Goal: Information Seeking & Learning: Learn about a topic

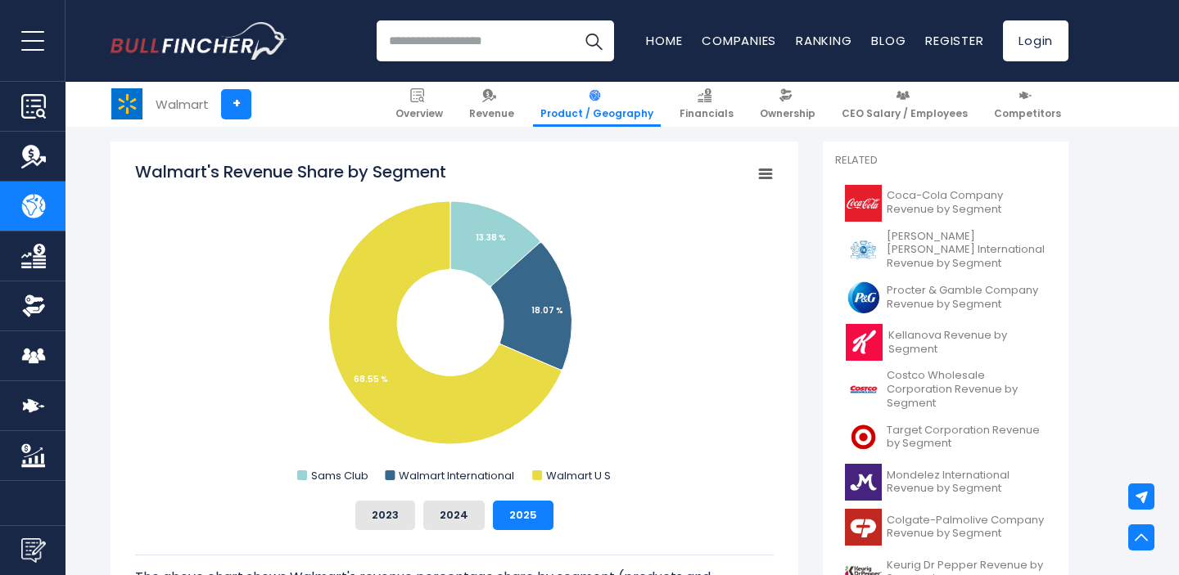
scroll to position [429, 0]
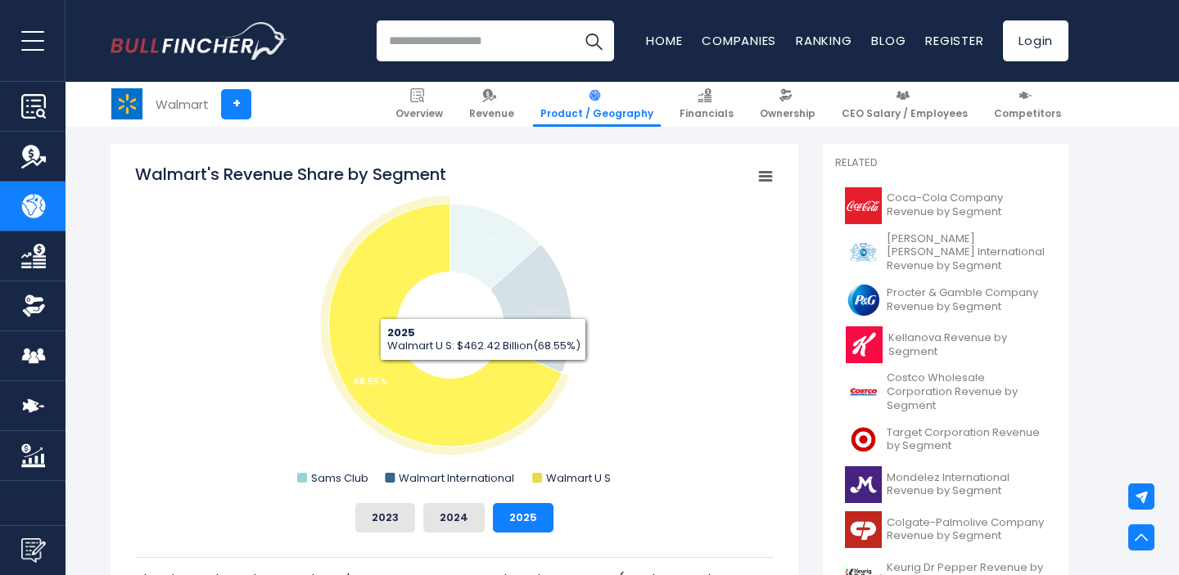
click at [483, 376] on icon "Walmart's Revenue Share by Segment" at bounding box center [445, 325] width 232 height 243
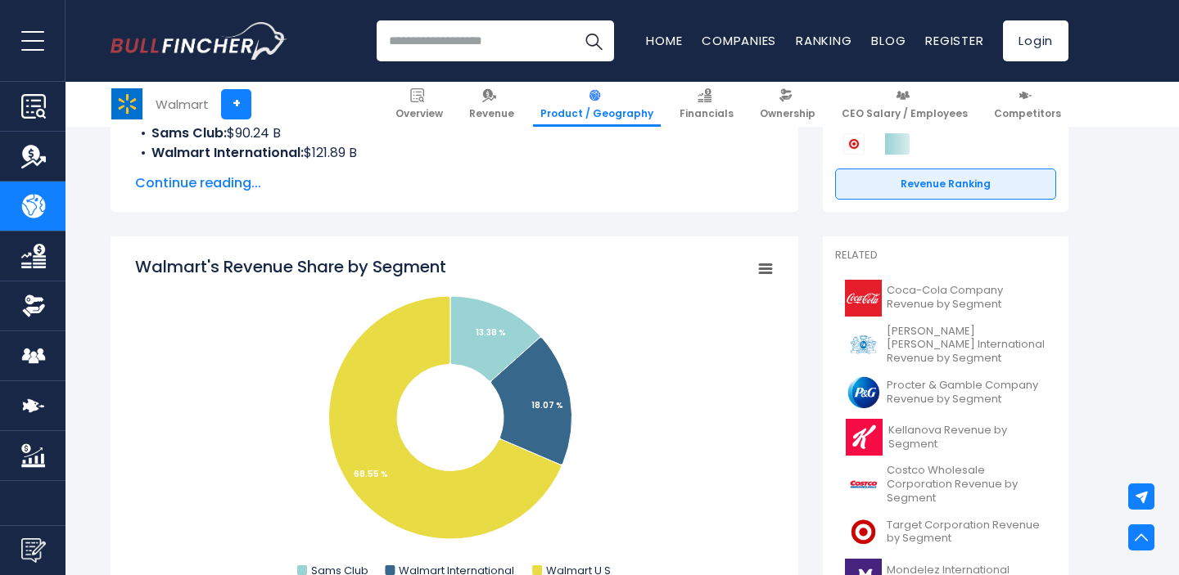
scroll to position [277, 0]
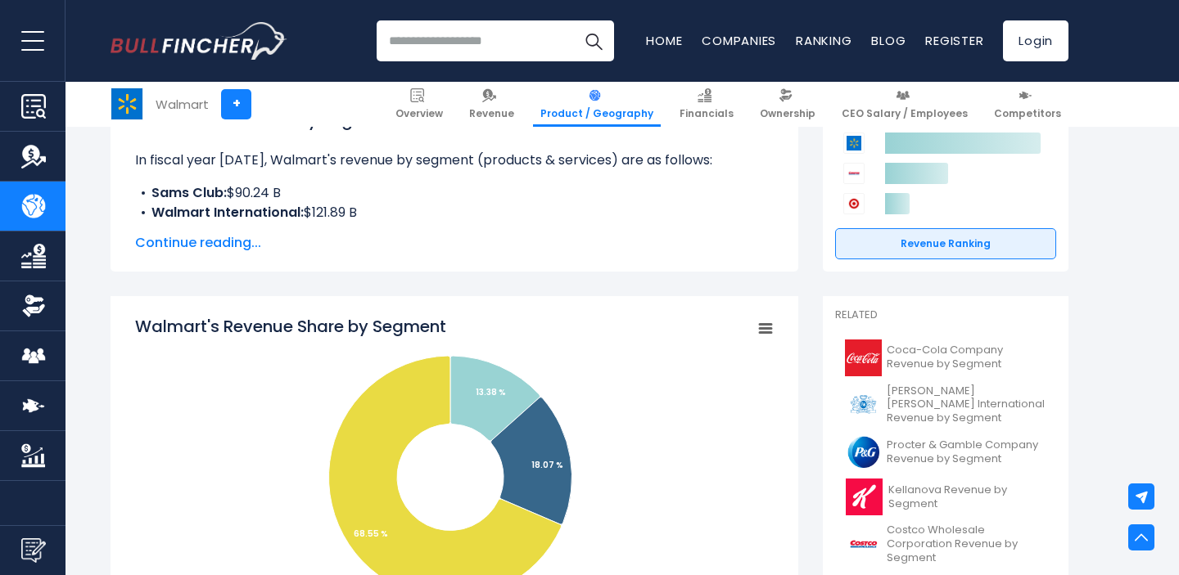
click at [769, 336] on rect "Walmart's Revenue Share by Segment" at bounding box center [765, 329] width 23 height 23
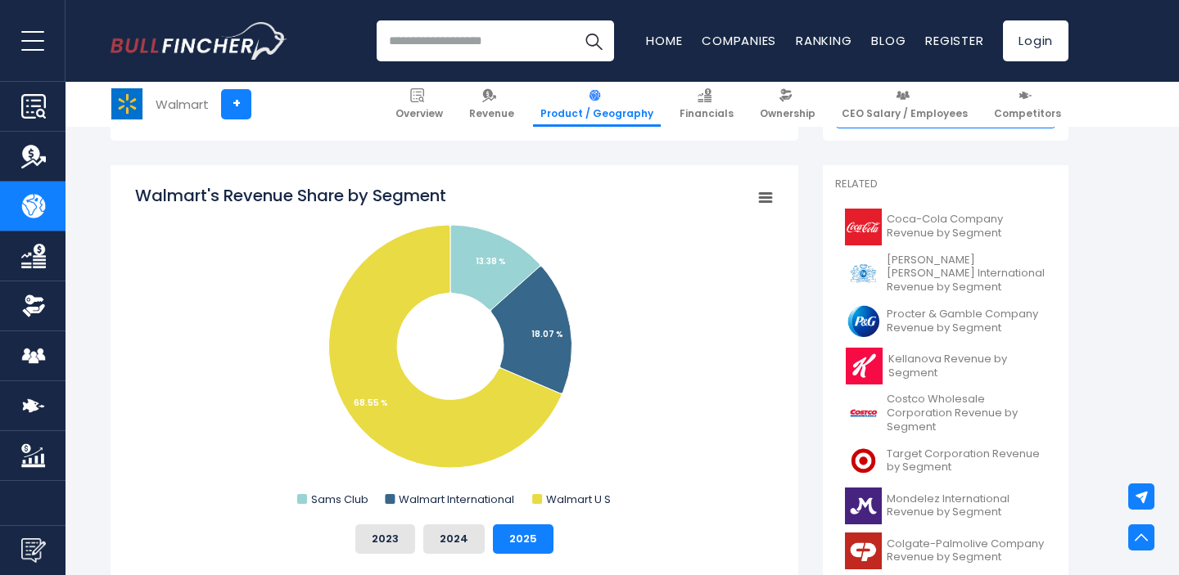
scroll to position [417, 0]
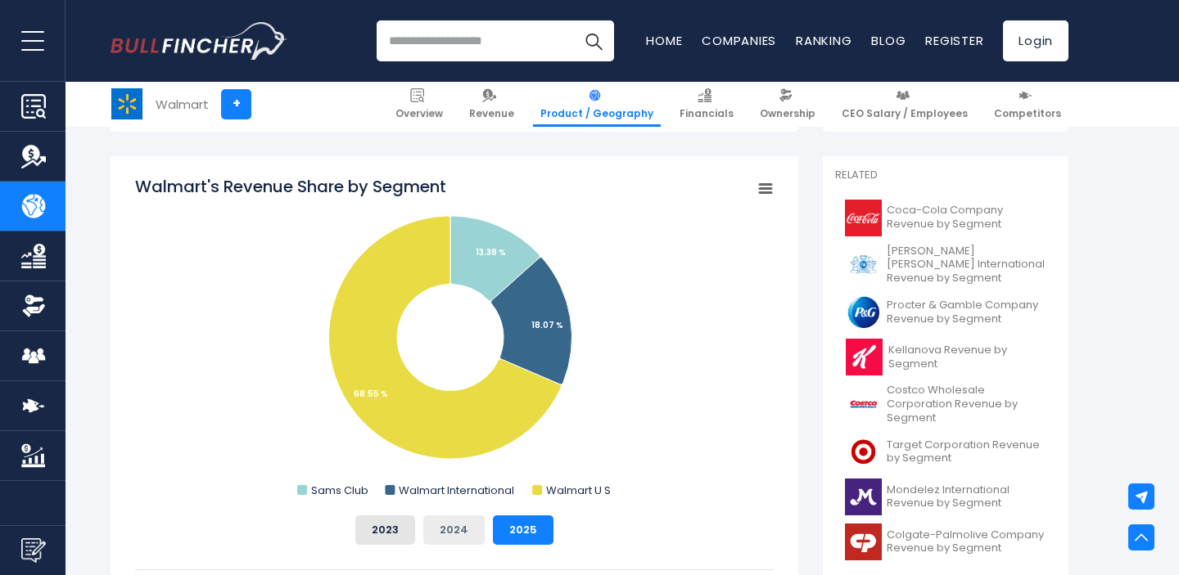
click at [456, 530] on button "2024" at bounding box center [453, 530] width 61 height 29
click at [402, 524] on button "2023" at bounding box center [385, 530] width 60 height 29
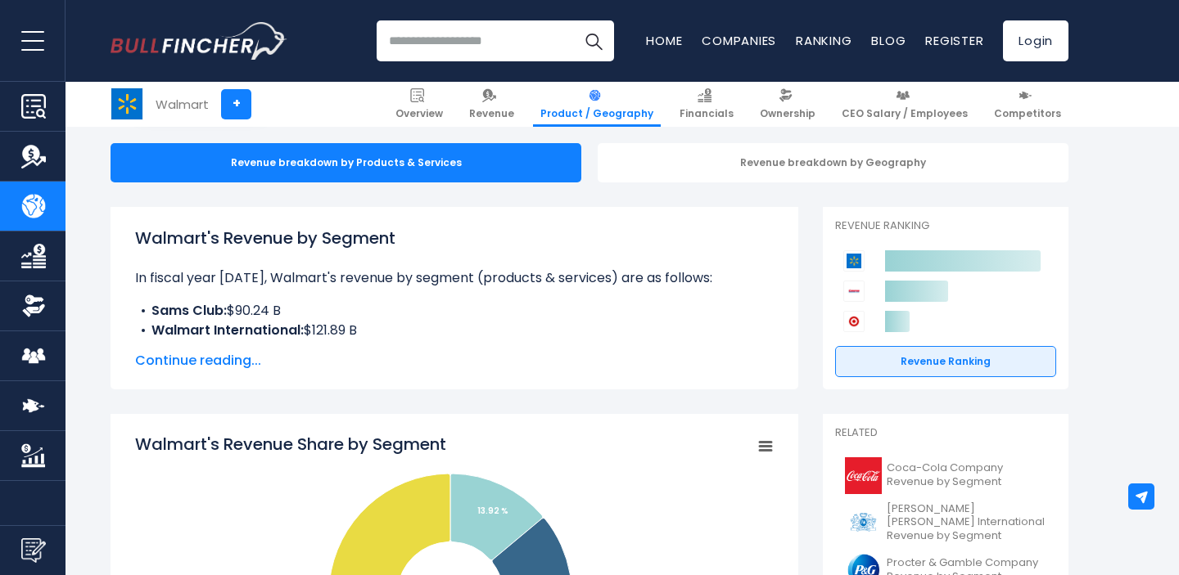
scroll to position [145, 0]
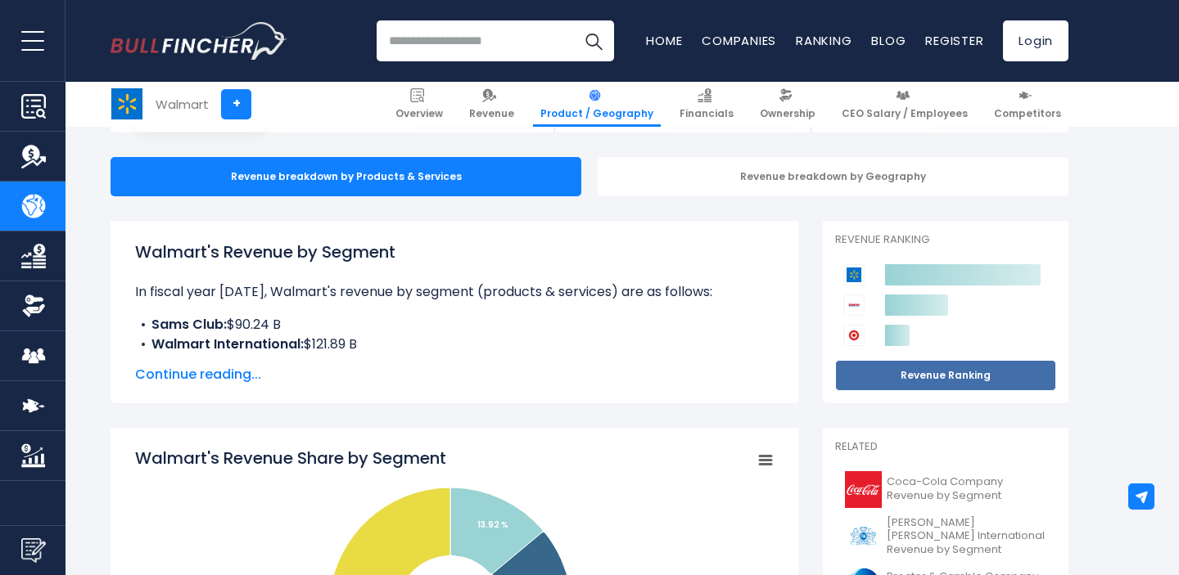
click at [972, 374] on link "Revenue Ranking" at bounding box center [945, 375] width 221 height 31
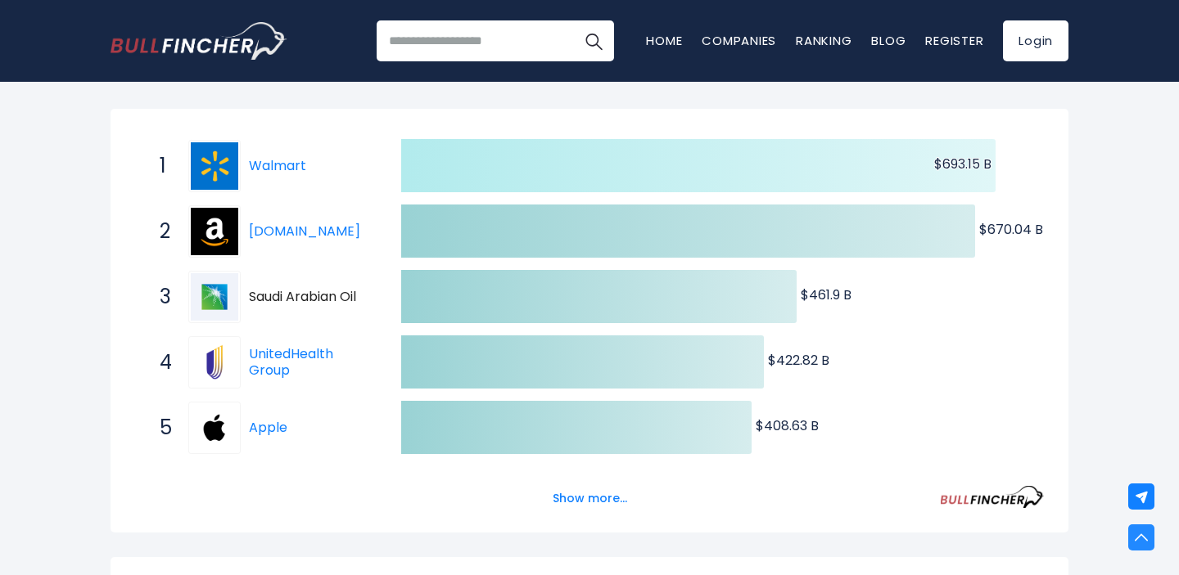
scroll to position [285, 0]
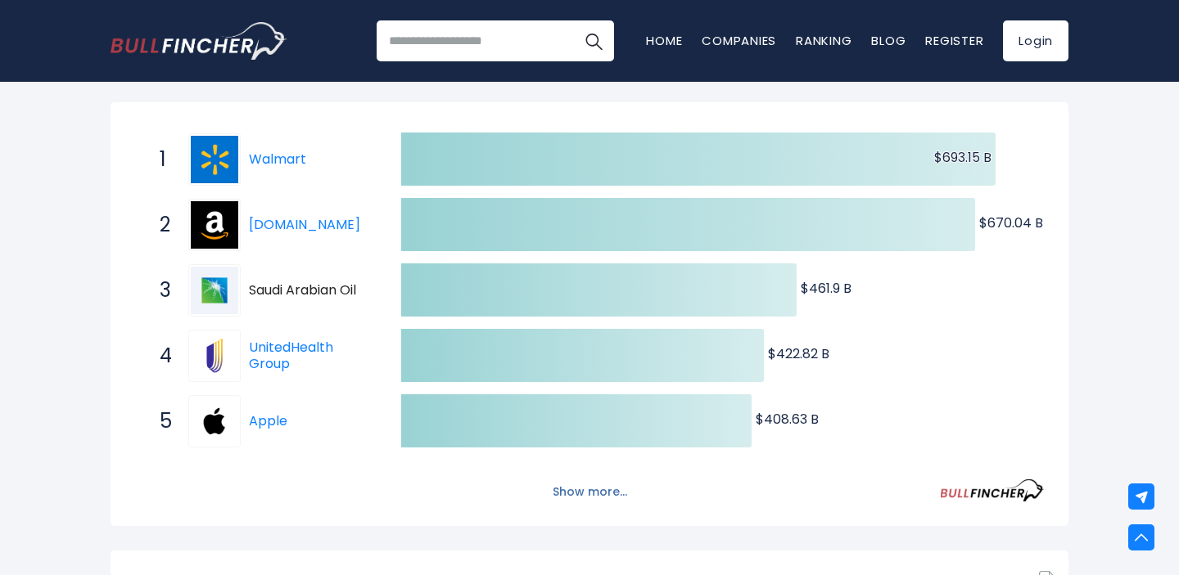
click at [595, 495] on button "Show more..." at bounding box center [590, 492] width 94 height 27
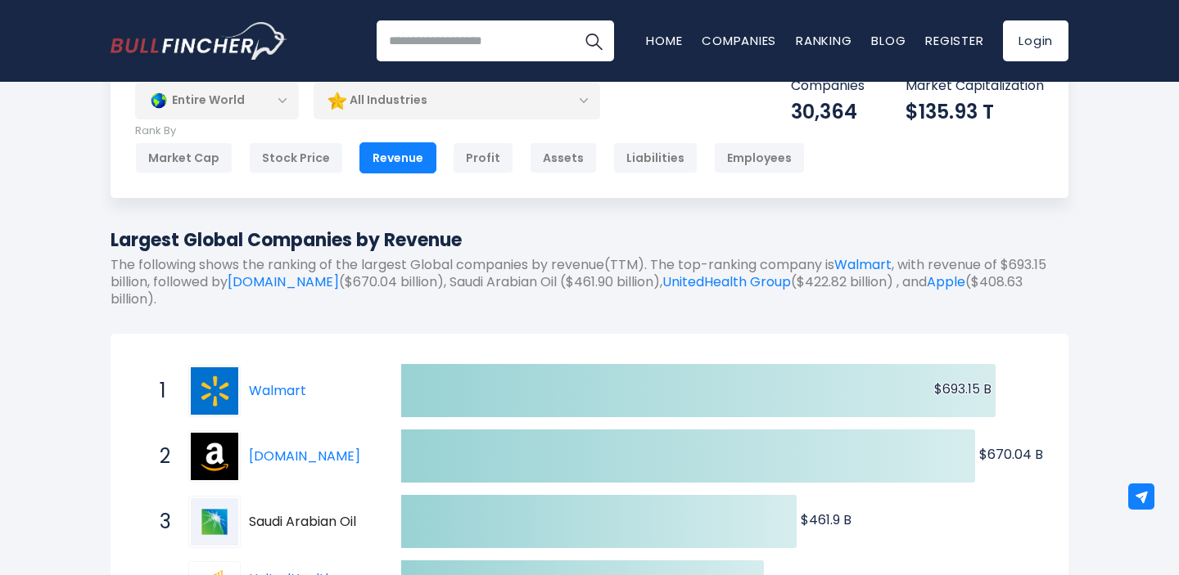
scroll to position [0, 0]
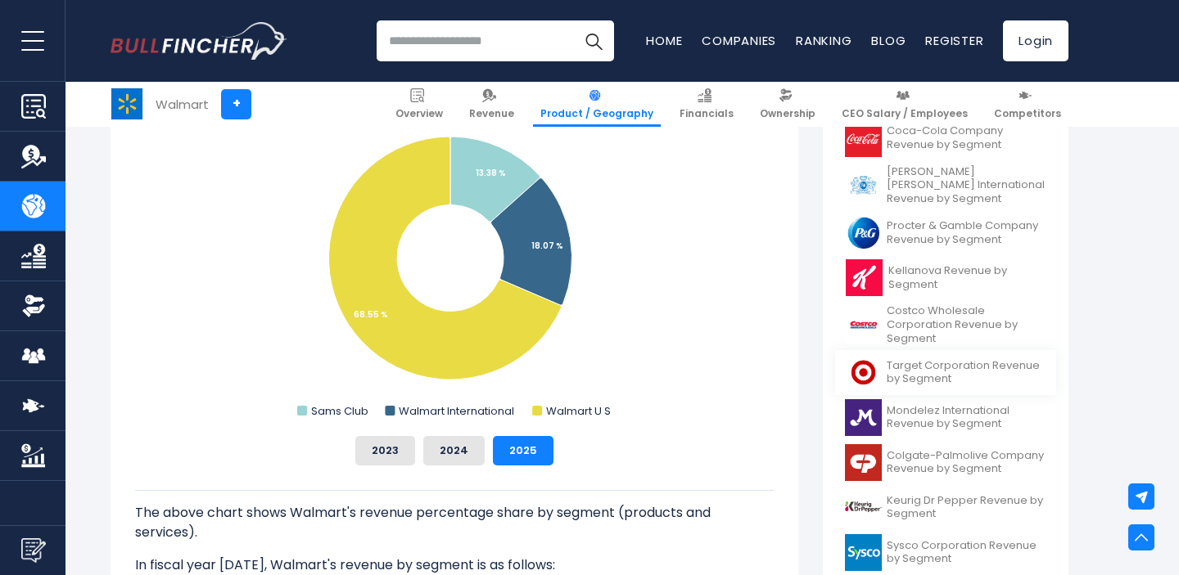
scroll to position [523, 0]
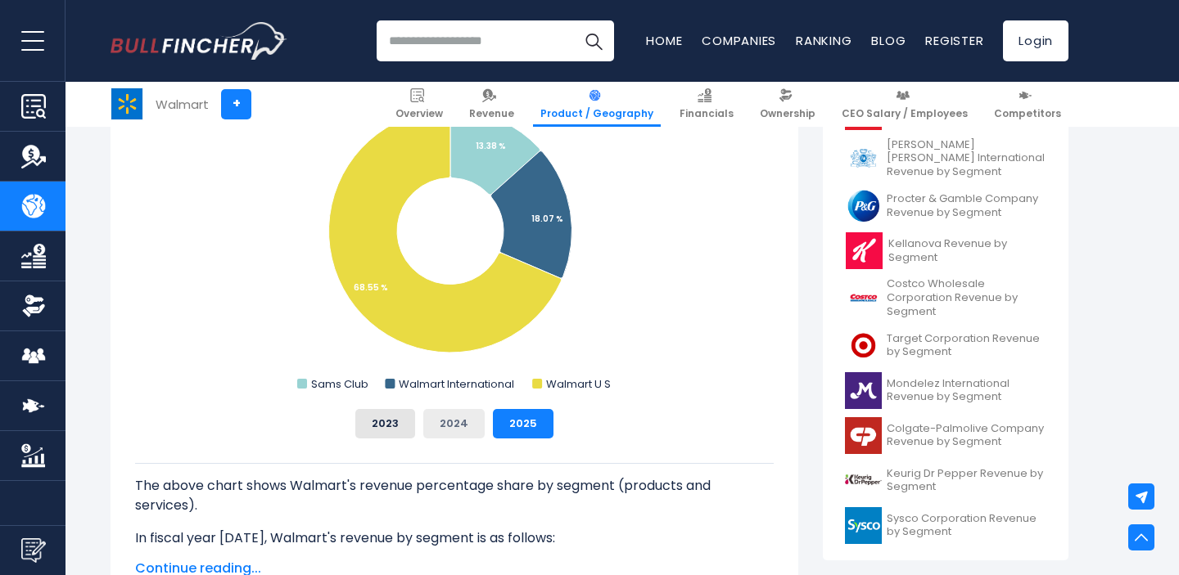
click at [458, 435] on button "2024" at bounding box center [453, 423] width 61 height 29
click at [408, 421] on button "2023" at bounding box center [385, 423] width 60 height 29
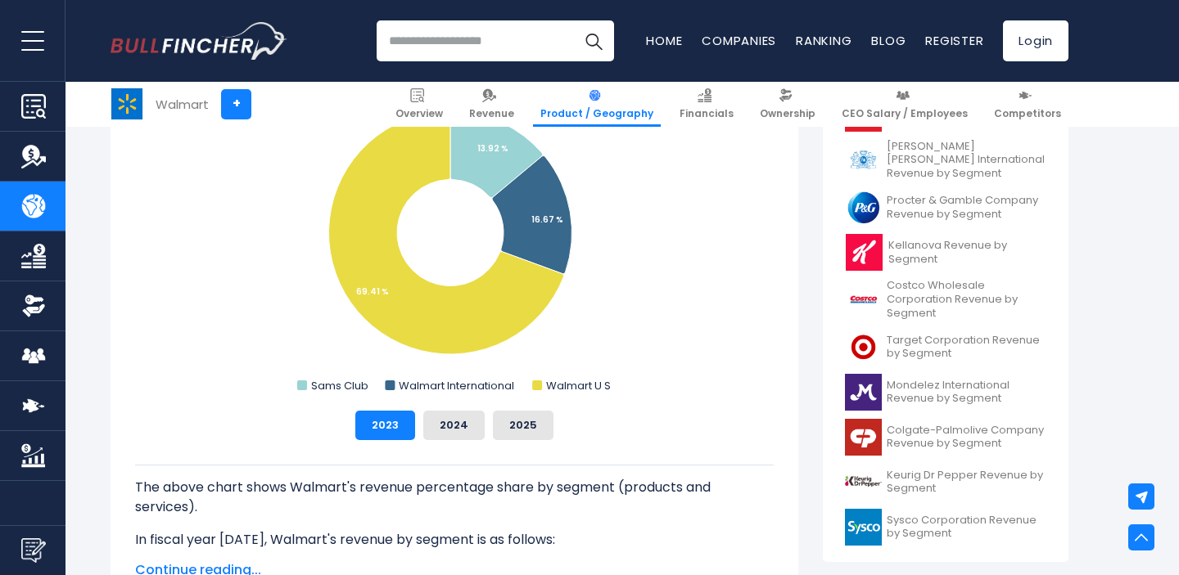
scroll to position [375, 0]
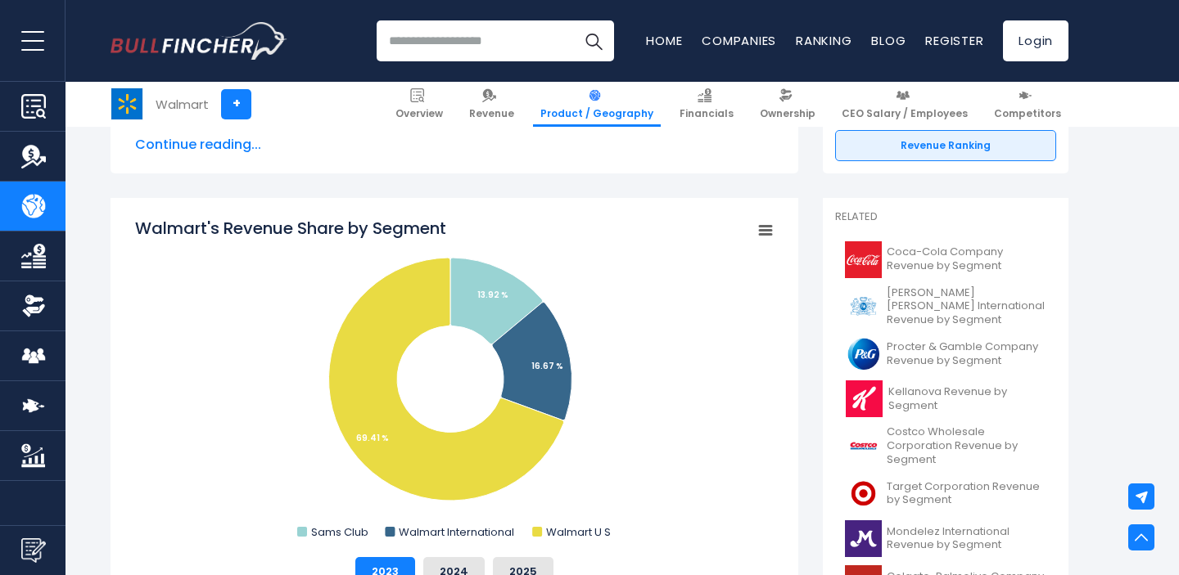
click at [760, 232] on rect "Walmart's Revenue Share by Segment" at bounding box center [765, 230] width 23 height 23
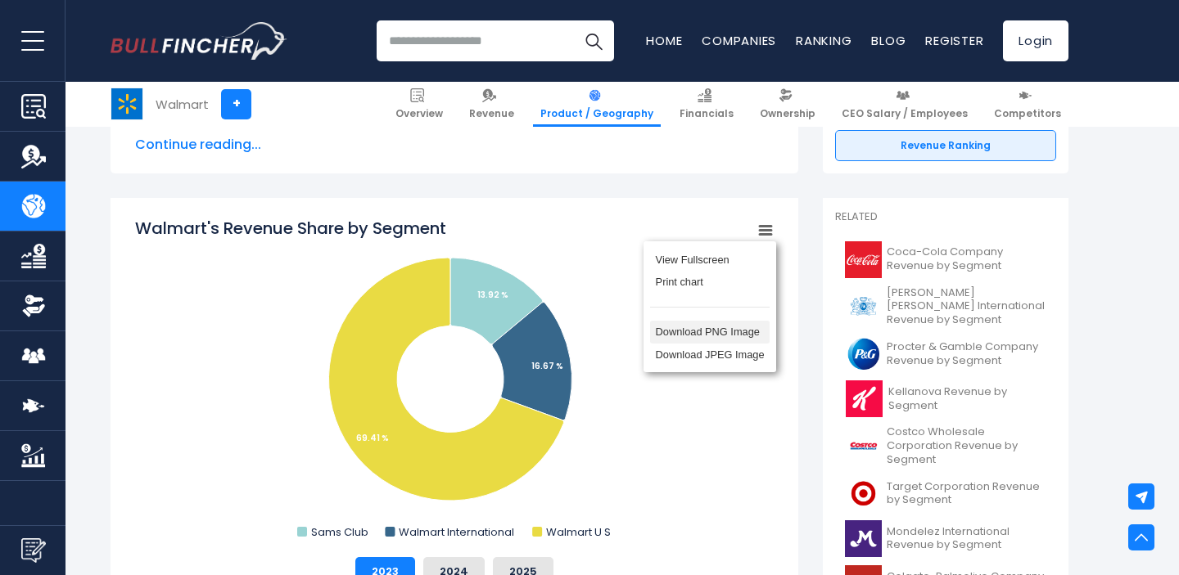
click at [736, 331] on li "Download PNG Image" at bounding box center [709, 332] width 119 height 23
